Goal: Task Accomplishment & Management: Manage account settings

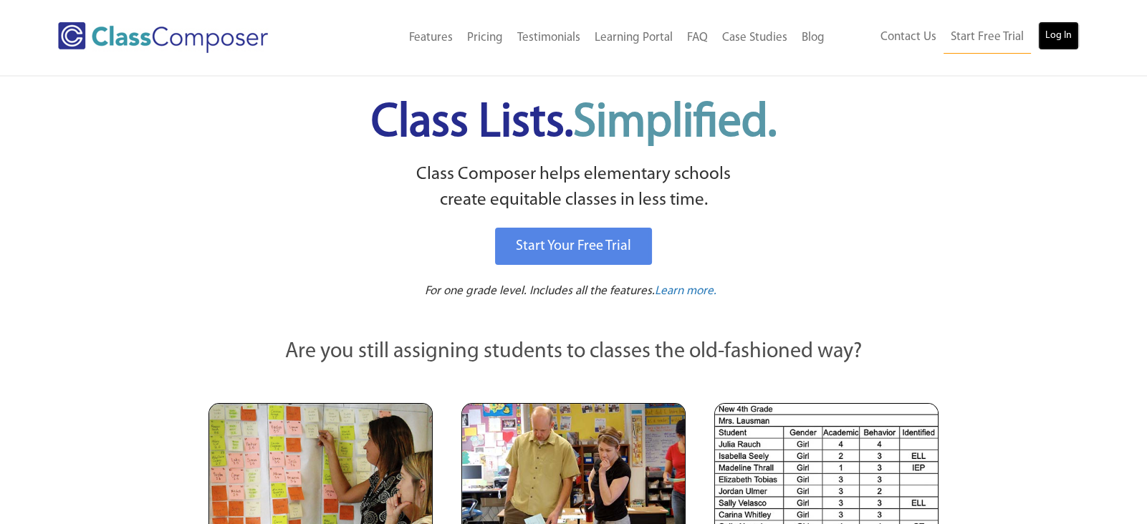
click at [1052, 47] on link "Log In" at bounding box center [1058, 35] width 41 height 29
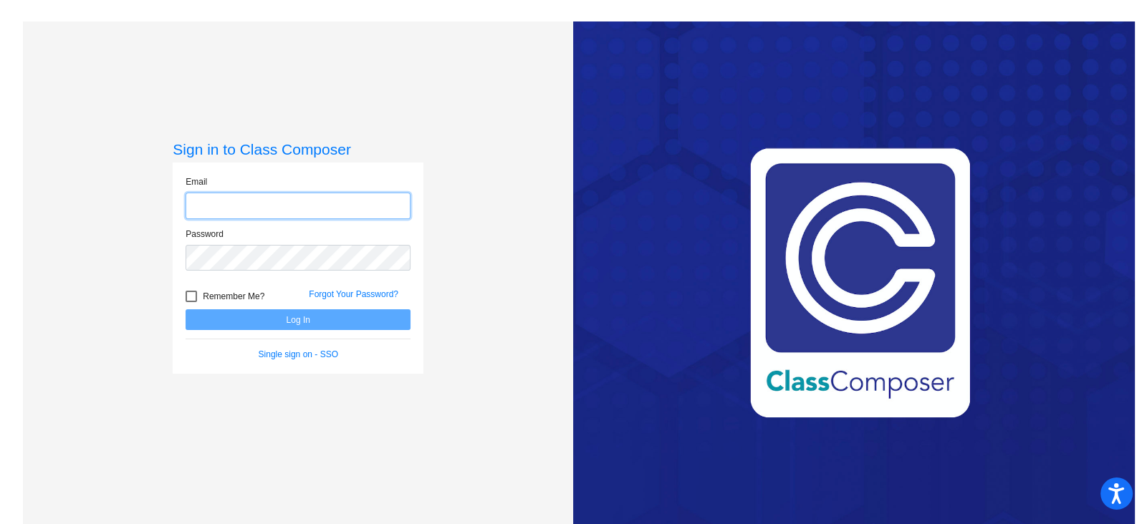
click at [219, 211] on input "email" at bounding box center [298, 206] width 225 height 27
type input "[EMAIL_ADDRESS][DOMAIN_NAME]"
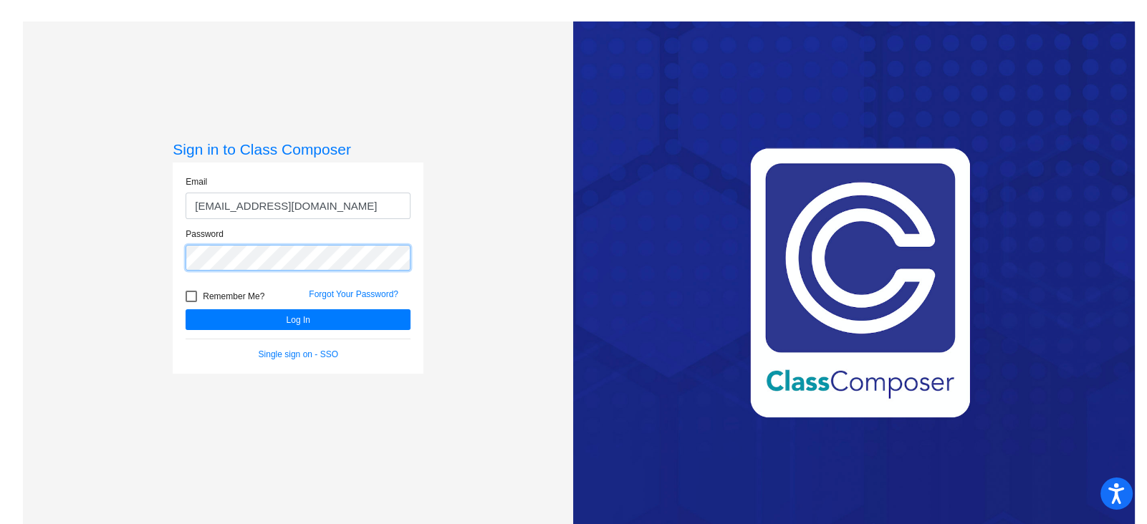
click at [186, 309] on button "Log In" at bounding box center [298, 319] width 225 height 21
